Goal: Information Seeking & Learning: Learn about a topic

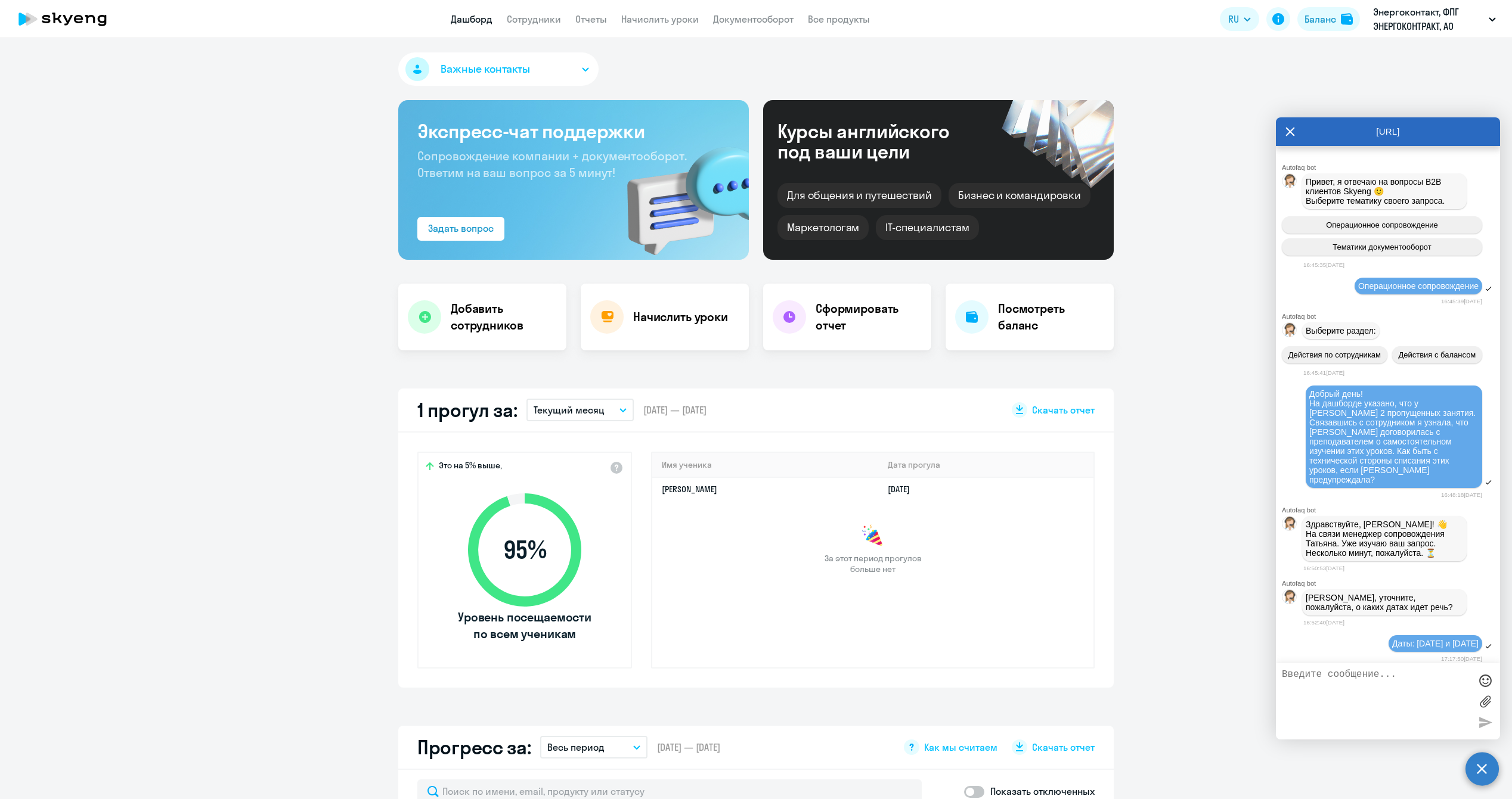
select select "30"
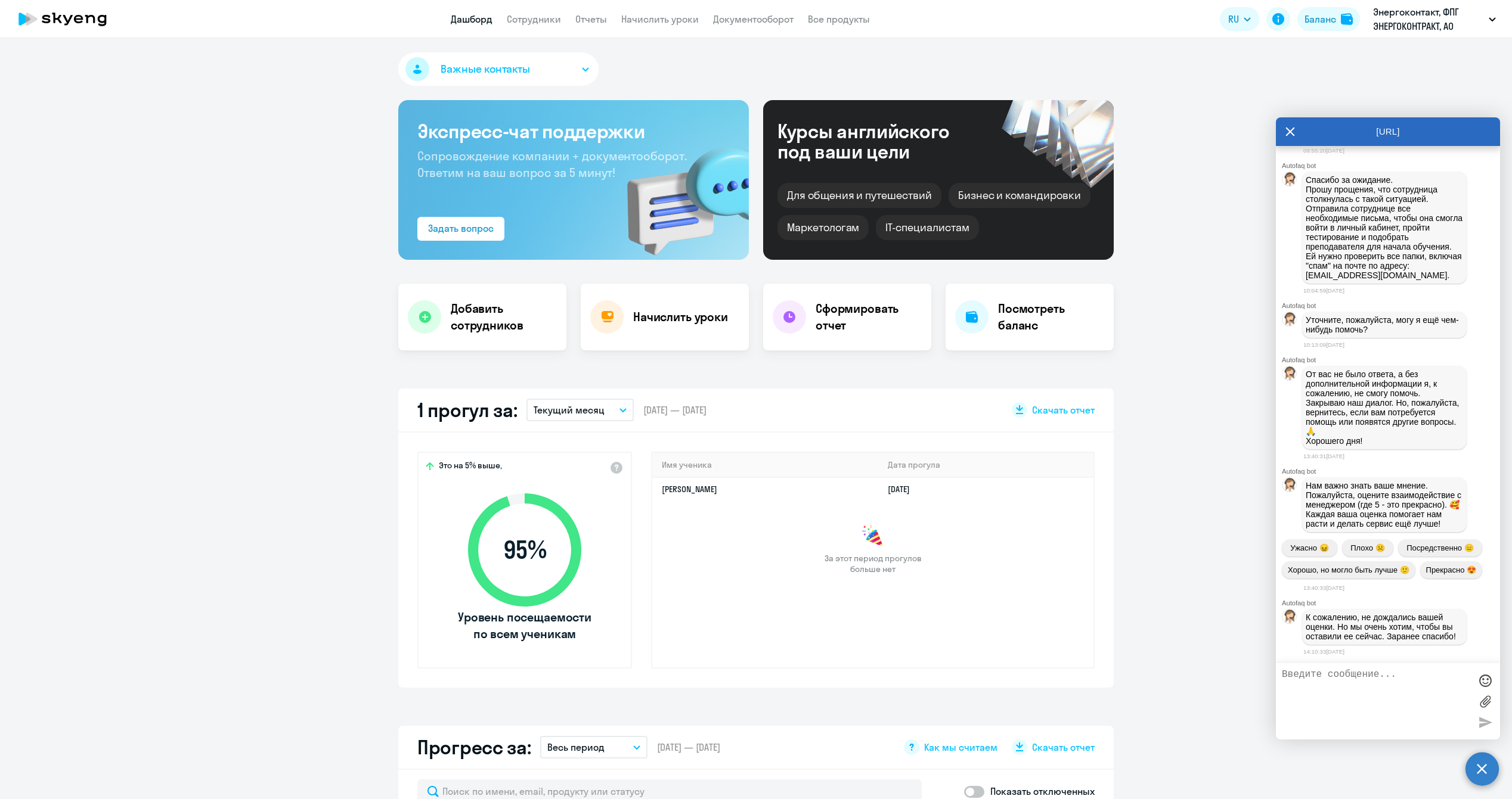
scroll to position [9150, 0]
click at [1293, 136] on icon at bounding box center [1290, 132] width 9 height 28
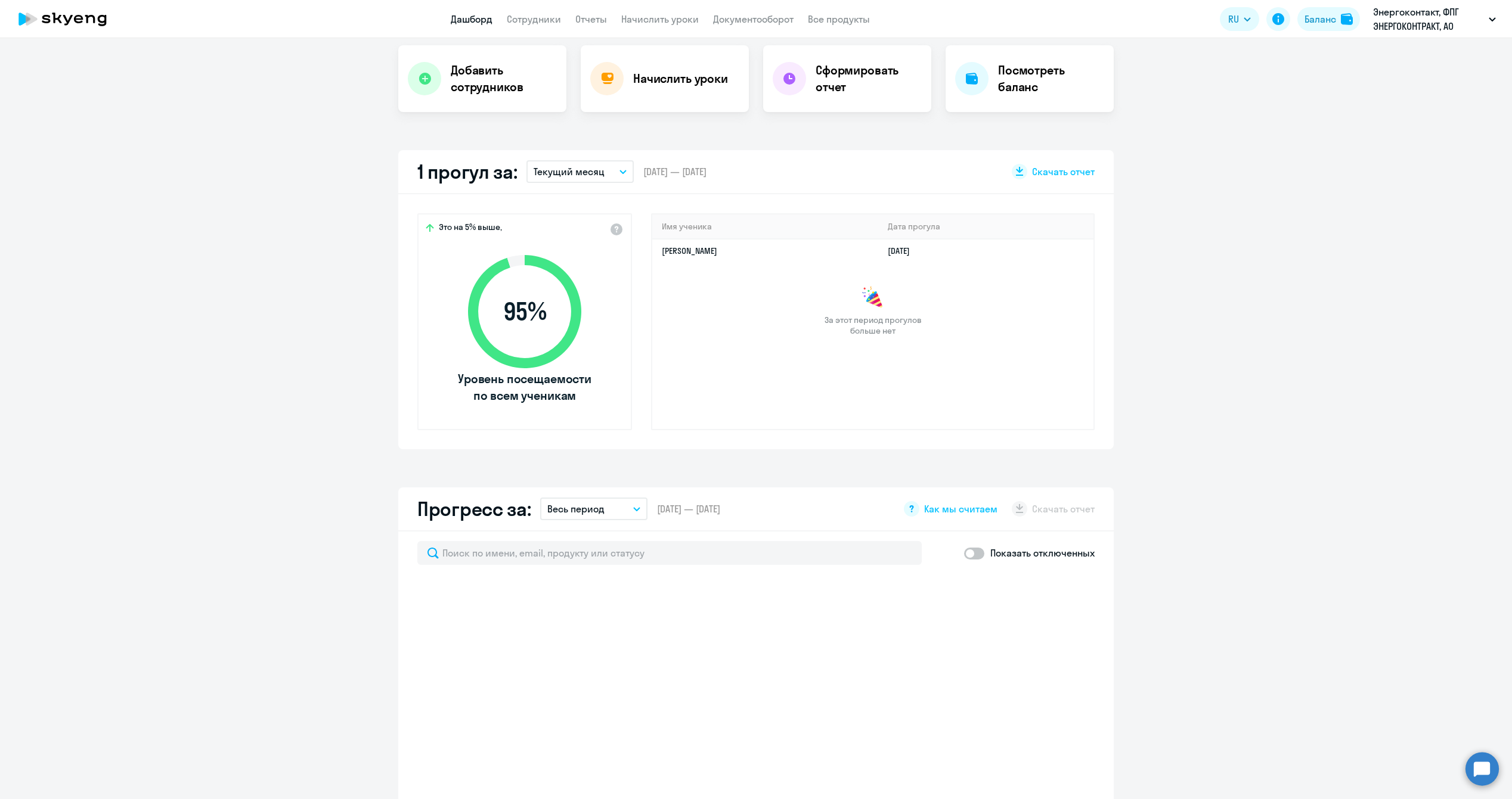
scroll to position [59, 0]
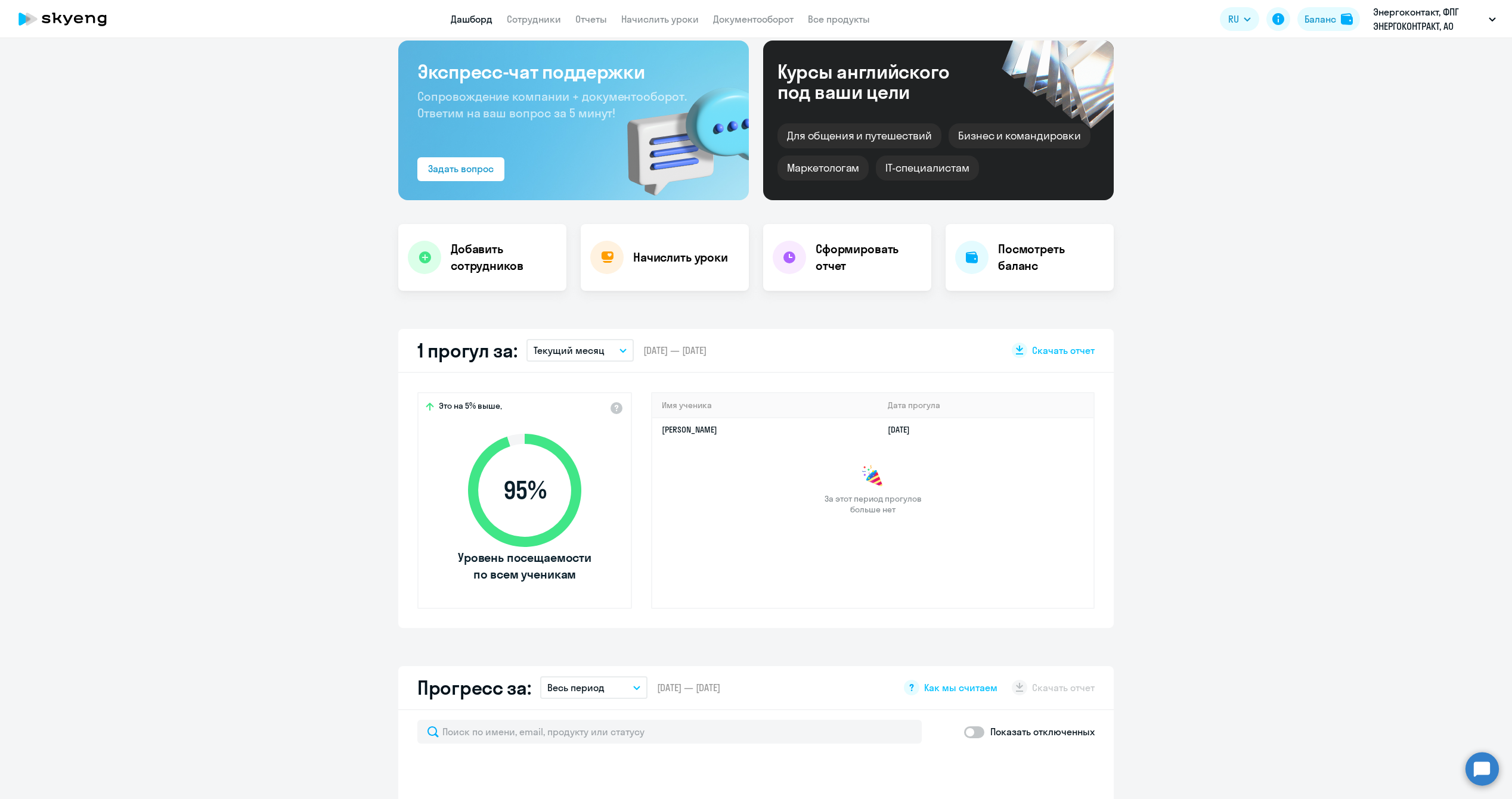
select select "30"
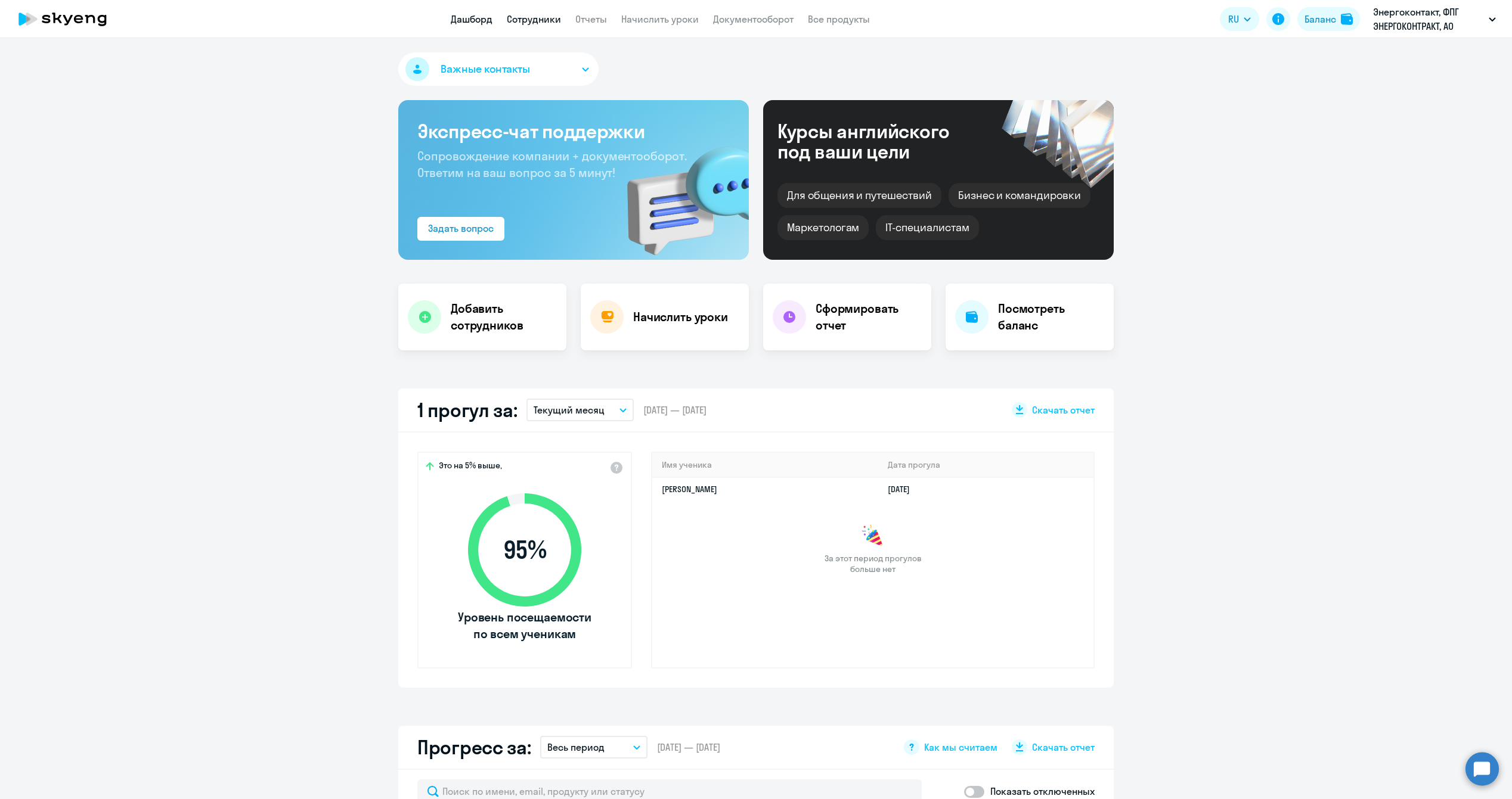
click at [533, 15] on link "Сотрудники" at bounding box center [534, 18] width 54 height 12
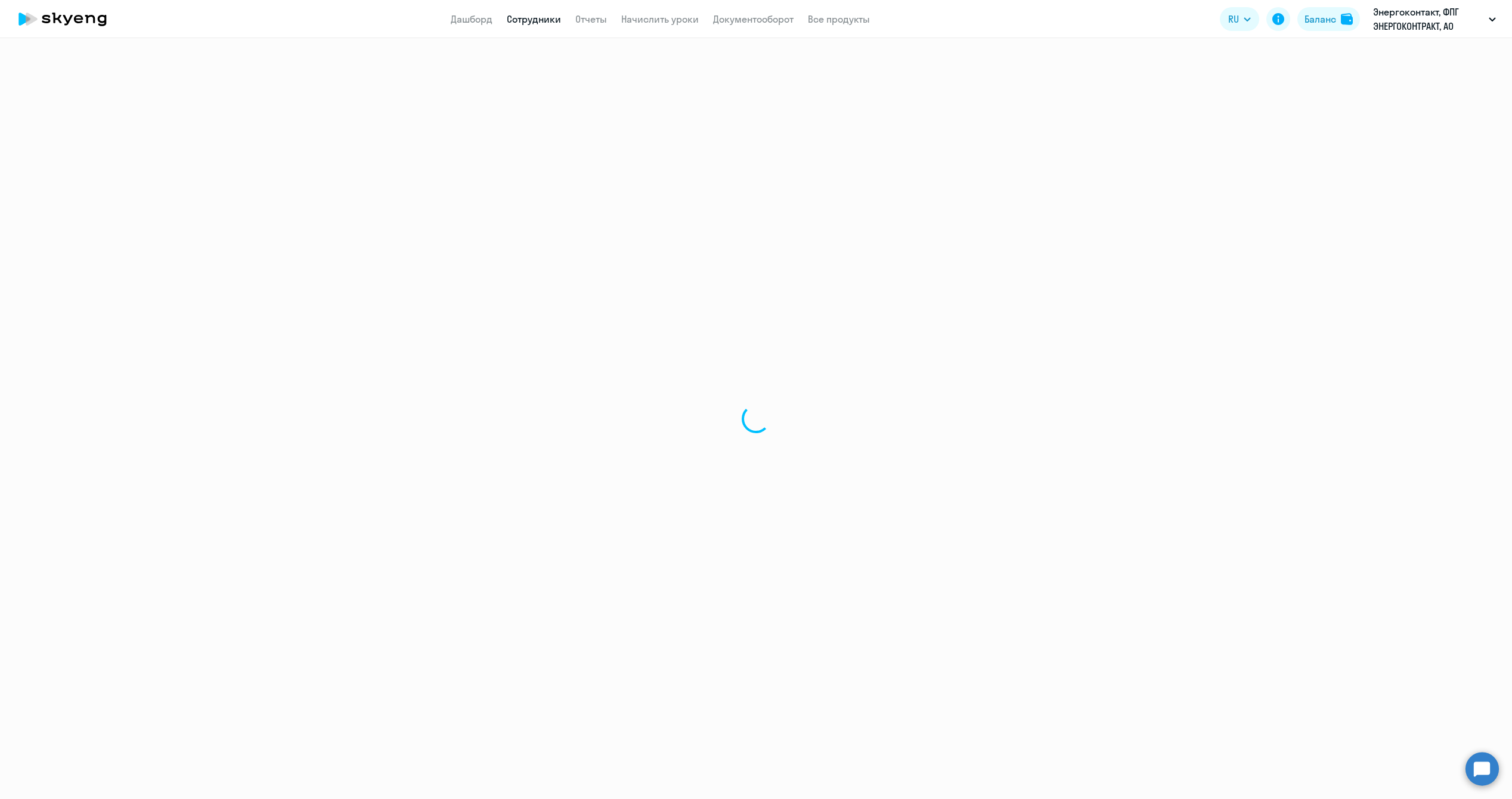
select select "30"
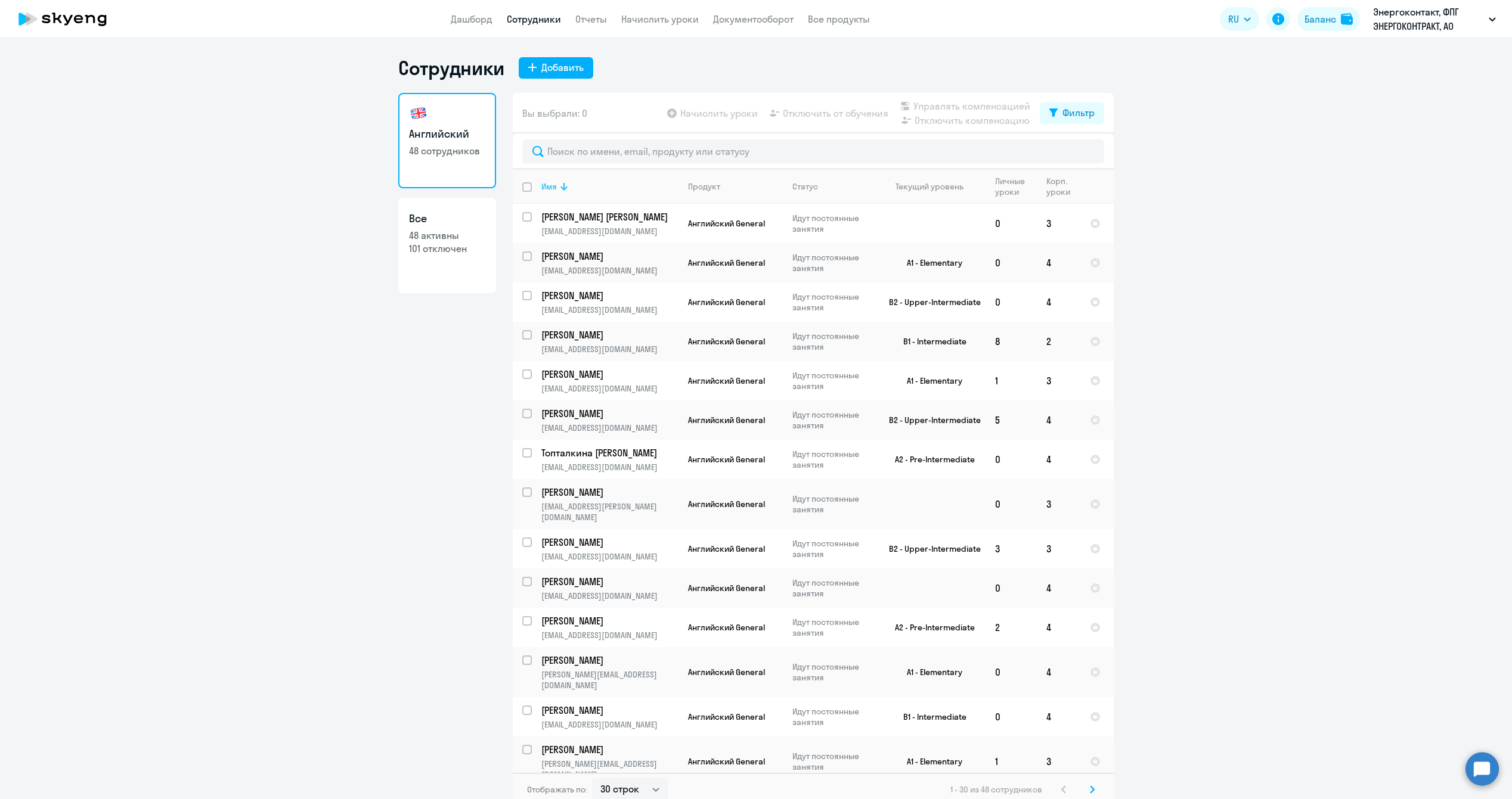
click at [557, 183] on icon at bounding box center [564, 186] width 15 height 15
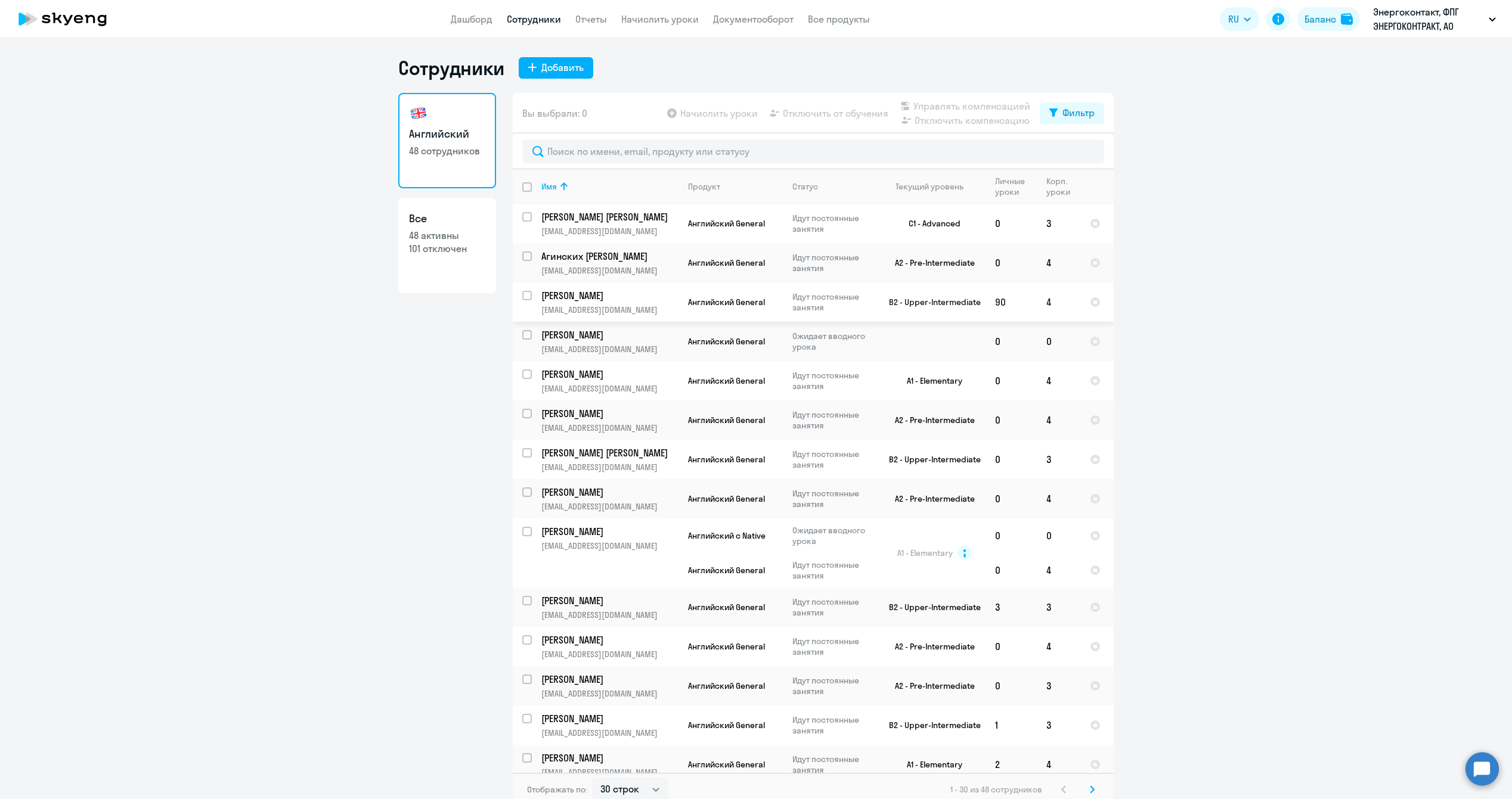
click at [623, 306] on p "[EMAIL_ADDRESS][DOMAIN_NAME]" at bounding box center [609, 310] width 136 height 11
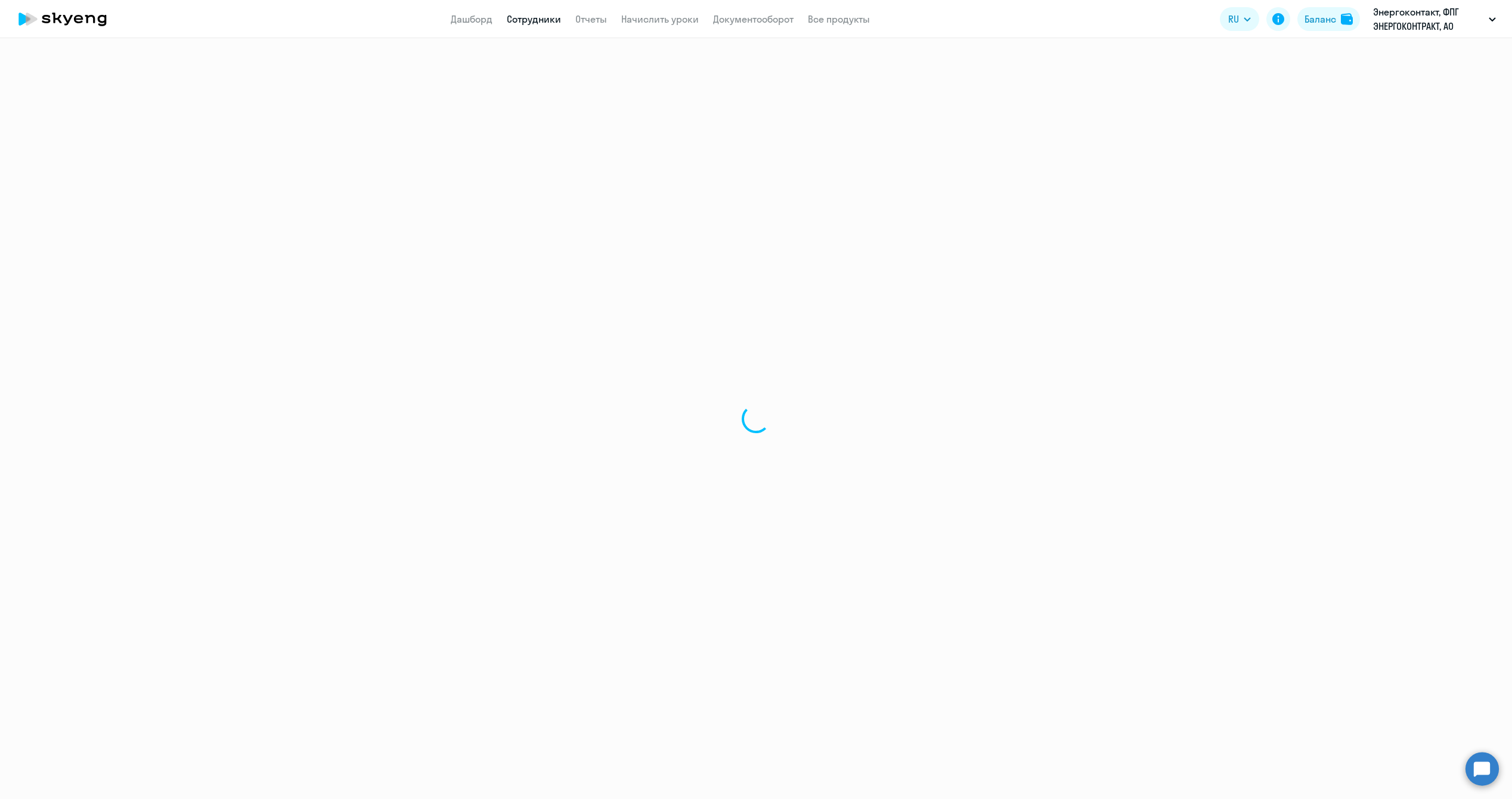
select select "english"
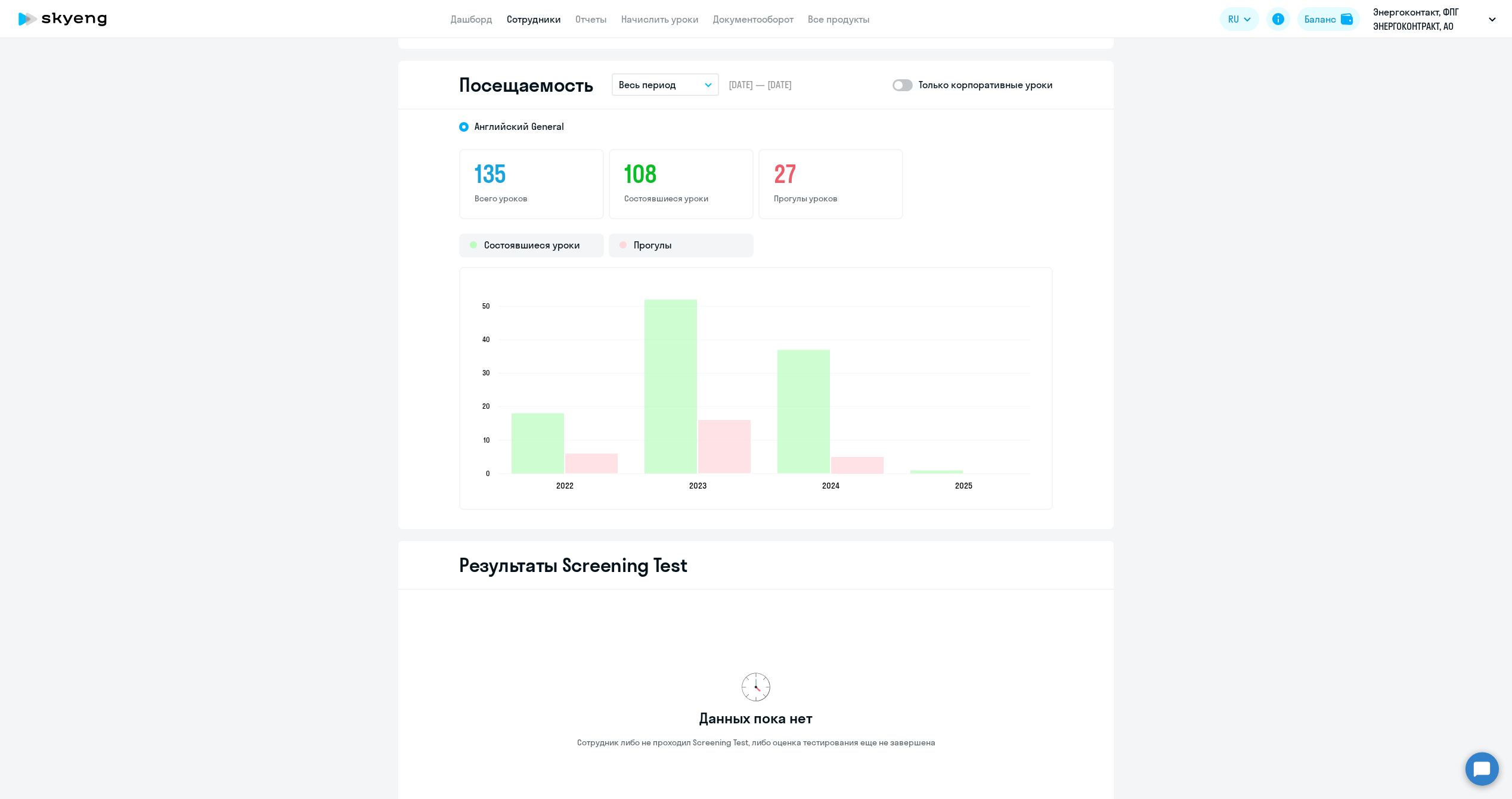
scroll to position [1550, 0]
